Goal: Information Seeking & Learning: Learn about a topic

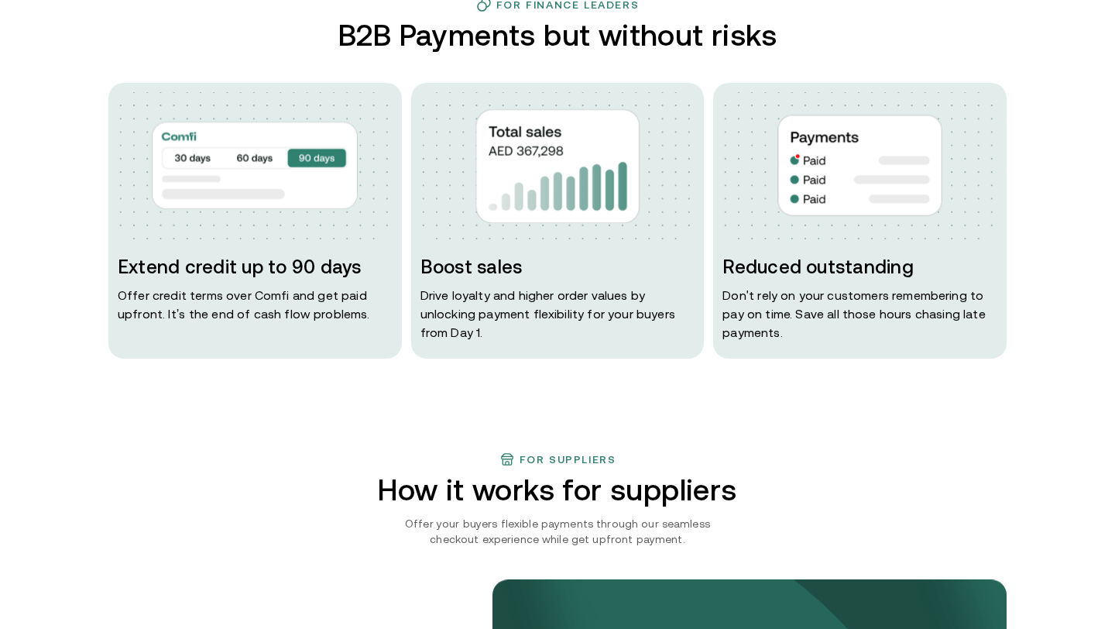
scroll to position [670, 0]
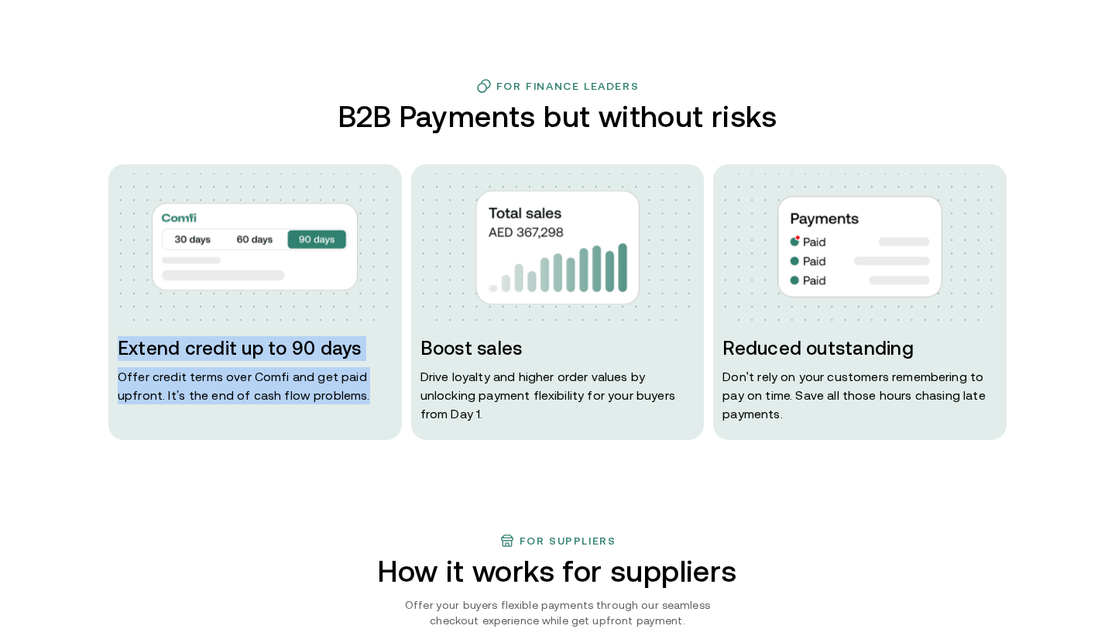
drag, startPoint x: 362, startPoint y: 393, endPoint x: 102, endPoint y: 346, distance: 263.5
click at [102, 346] on div "For Finance Leaders B2B Payments but without risks Extend credit up to 90 days …" at bounding box center [557, 259] width 929 height 362
copy div "Extend credit up to 90 days Offer credit terms over Comfi and get paid upfront.…"
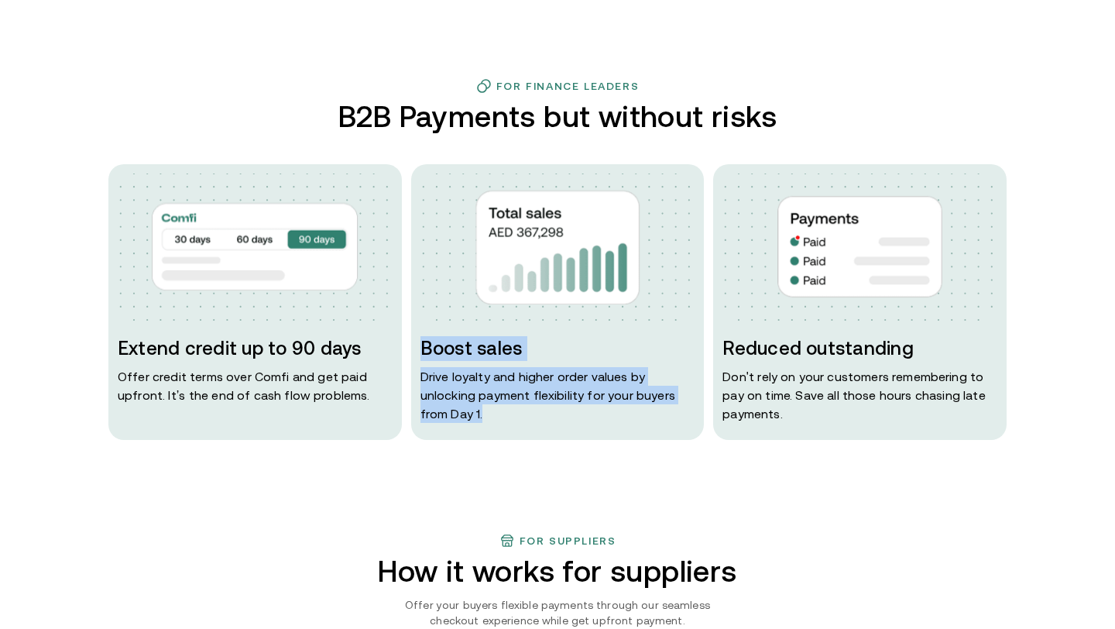
drag, startPoint x: 496, startPoint y: 412, endPoint x: 422, endPoint y: 348, distance: 97.7
click at [422, 348] on div "Boost sales Drive loyalty and higher order values by unlocking payment flexibil…" at bounding box center [557, 379] width 275 height 87
copy div "Boost sales Drive loyalty and higher order values by unlocking payment flexibil…"
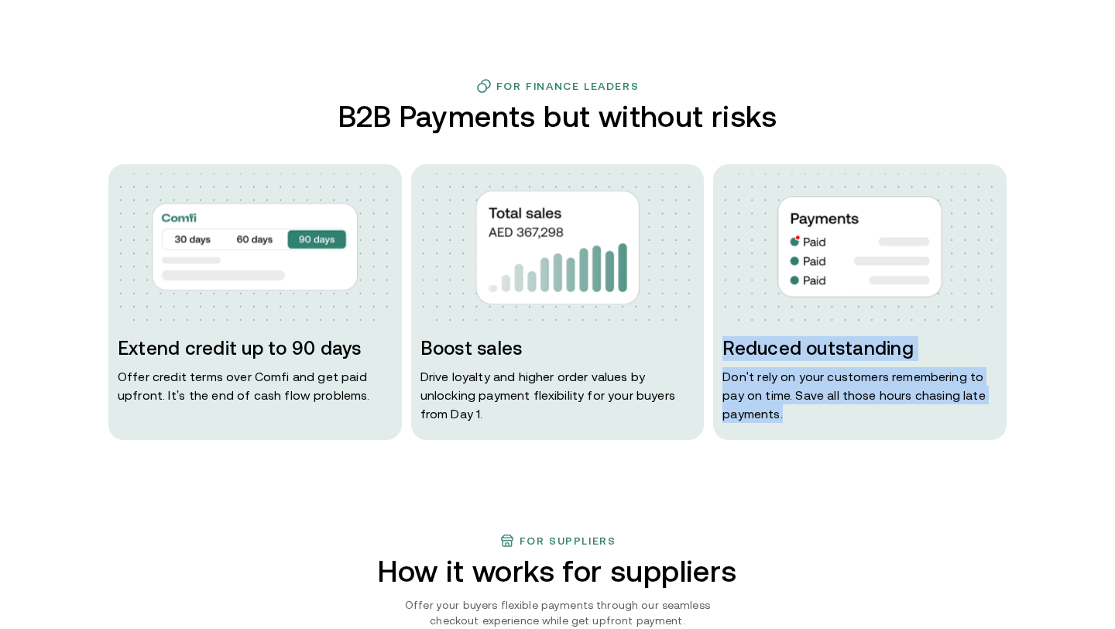
drag, startPoint x: 790, startPoint y: 413, endPoint x: 722, endPoint y: 338, distance: 102.5
click at [722, 338] on div "Reduced outstanding Don ' t rely on your customers remembering to pay on time. …" at bounding box center [859, 302] width 293 height 276
copy div "Reduced outstanding Don ' t rely on your customers remembering to pay on time. …"
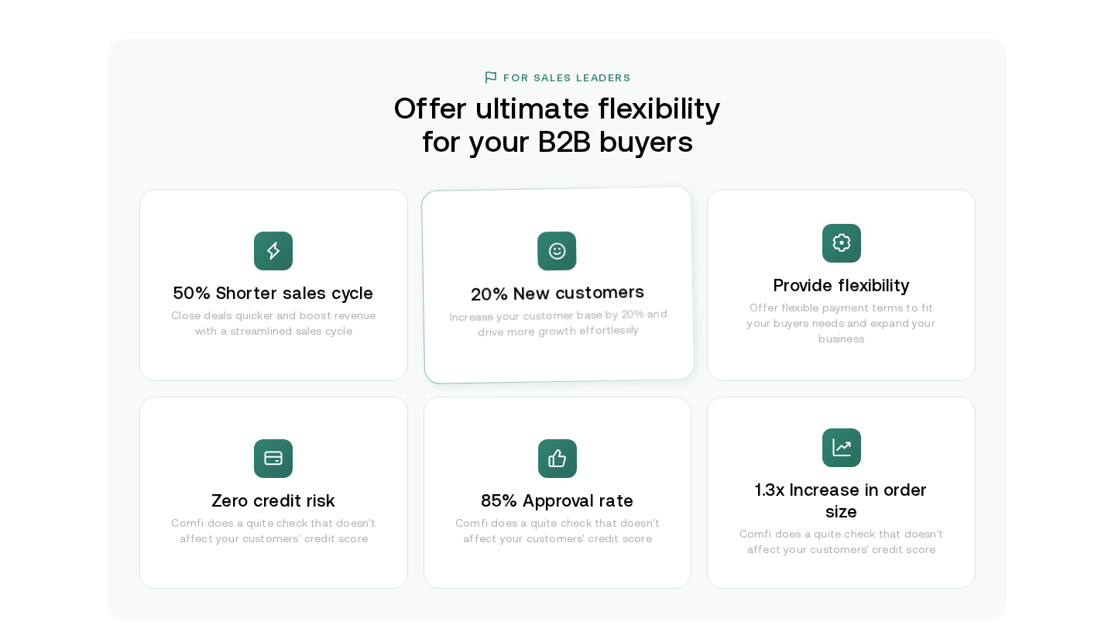
scroll to position [2746, 0]
